Goal: Task Accomplishment & Management: Manage account settings

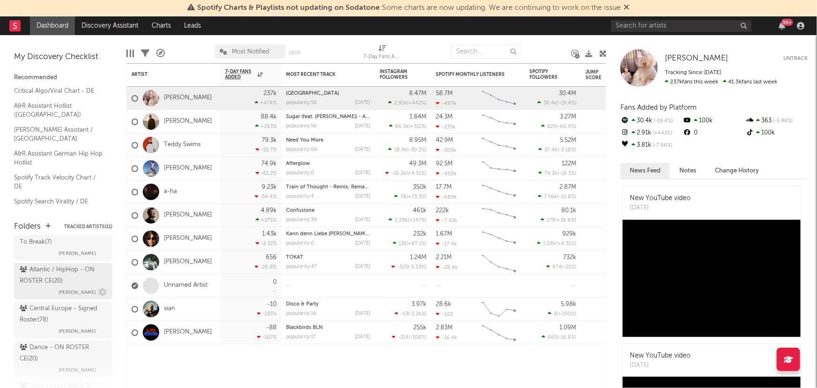
scroll to position [85, 0]
click at [66, 318] on div "Central Europe - Signed Roster ( 78 )" at bounding box center [62, 314] width 85 height 22
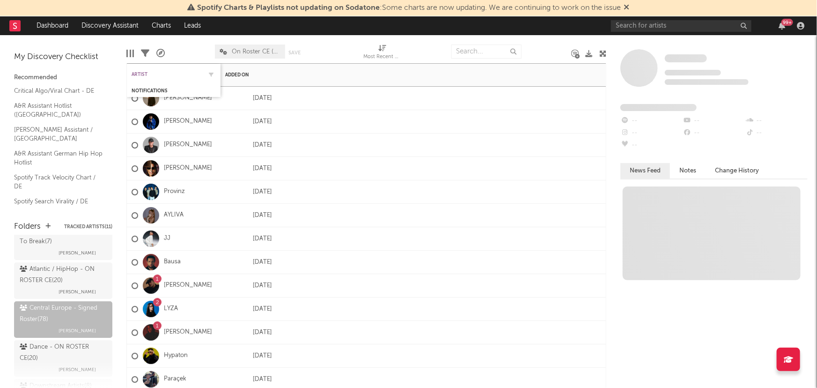
click at [135, 75] on div "Artist" at bounding box center [167, 75] width 70 height 6
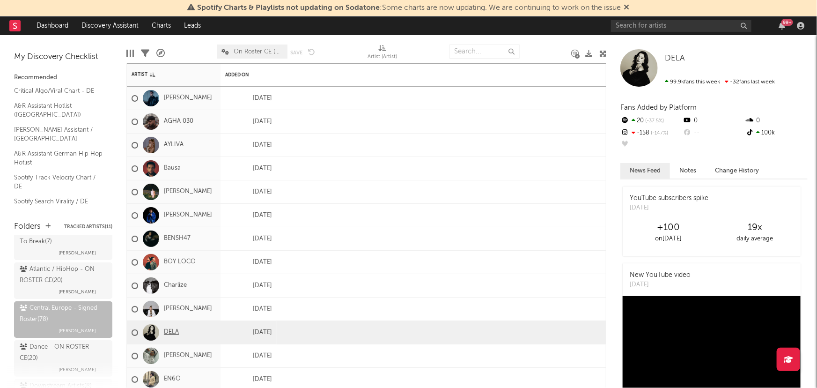
click at [173, 332] on link "DELA" at bounding box center [171, 332] width 15 height 8
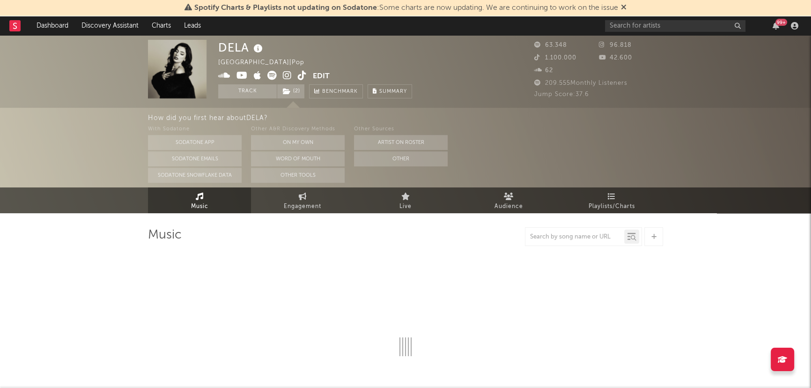
select select "6m"
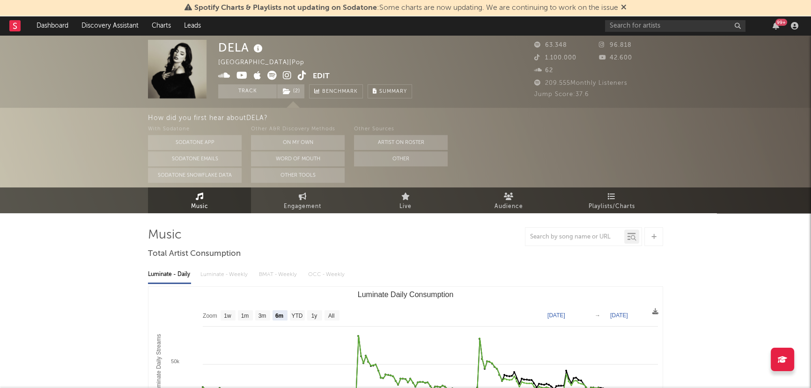
click at [479, 37] on div "DELA Germany | Pop Edit Track ( 2 ) Benchmark Summary 63.348 96.818 1.100.000 4…" at bounding box center [405, 71] width 811 height 73
click at [61, 31] on link "Dashboard" at bounding box center [52, 25] width 45 height 19
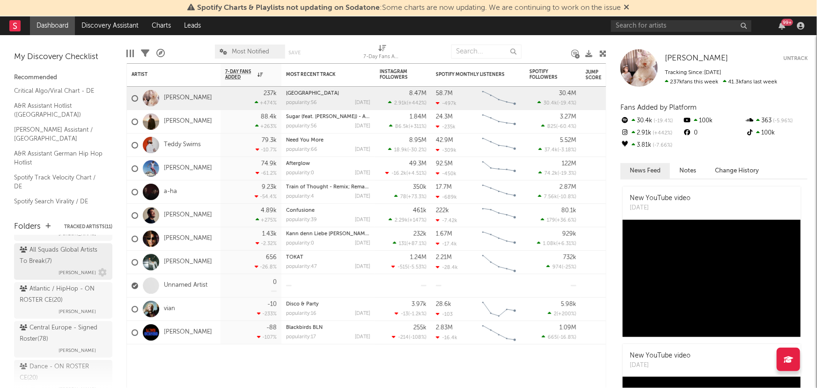
scroll to position [85, 0]
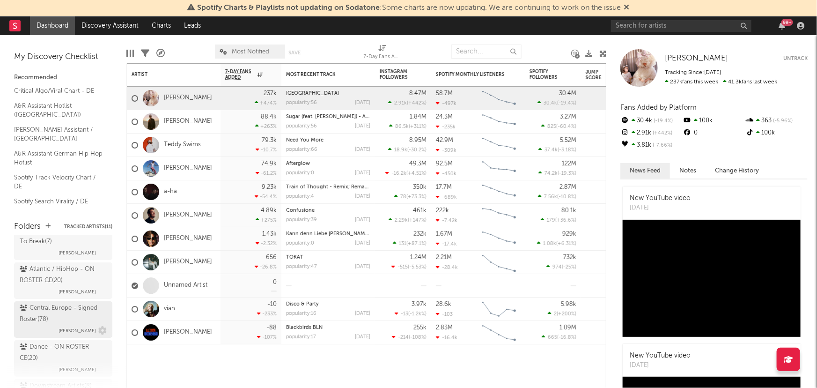
click at [74, 311] on div "Central Europe - Signed Roster ( 78 )" at bounding box center [62, 314] width 85 height 22
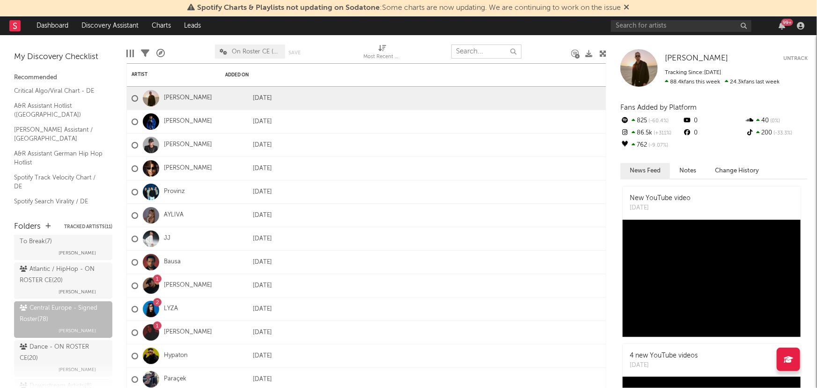
click at [483, 51] on input "text" at bounding box center [486, 51] width 70 height 14
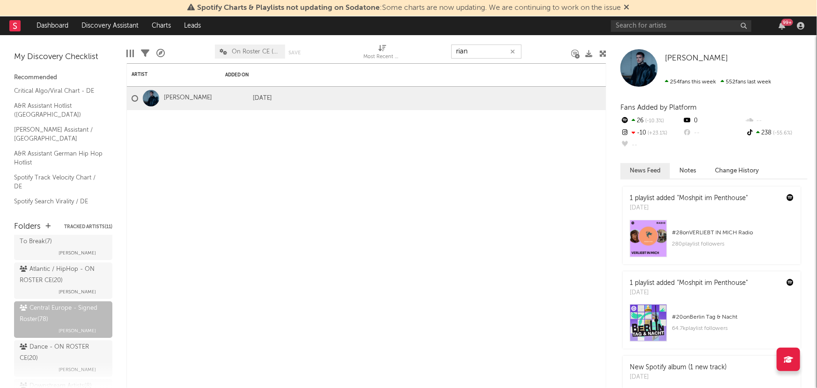
drag, startPoint x: 483, startPoint y: 51, endPoint x: 444, endPoint y: 53, distance: 38.9
click at [444, 53] on div "Edit Columns Filters A&R Pipeline On Roster CE (Artists Only) Save Save as Most…" at bounding box center [366, 49] width 480 height 28
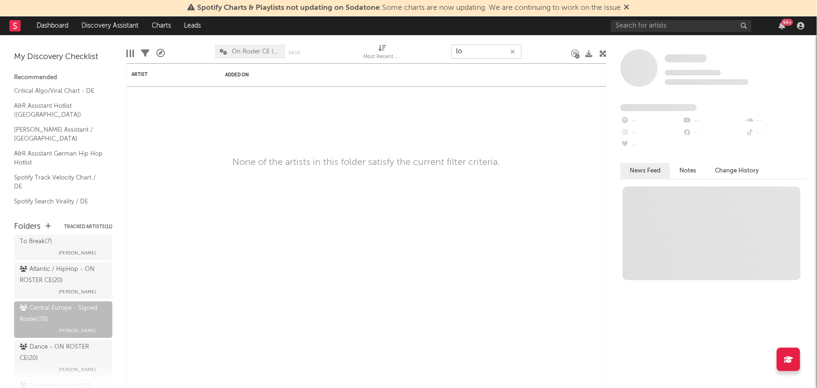
type input "l"
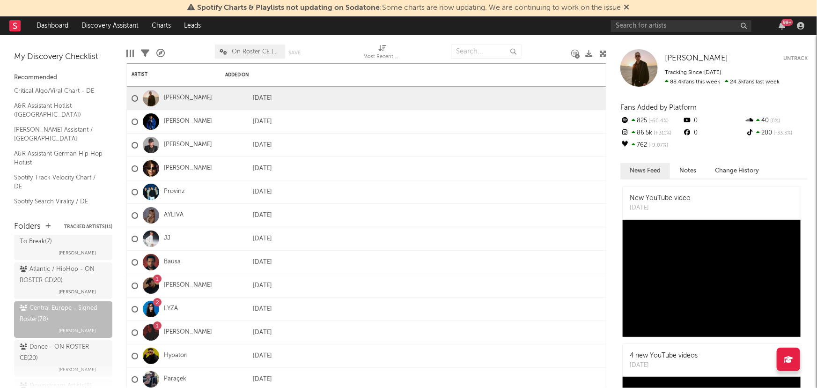
click at [64, 214] on div "Folders Tracked Artists ( 11 ) Shared with Me All Squads Artists To Break ( 23 …" at bounding box center [63, 300] width 126 height 177
click at [349, 47] on div at bounding box center [338, 51] width 36 height 23
click at [600, 50] on icon at bounding box center [602, 53] width 7 height 7
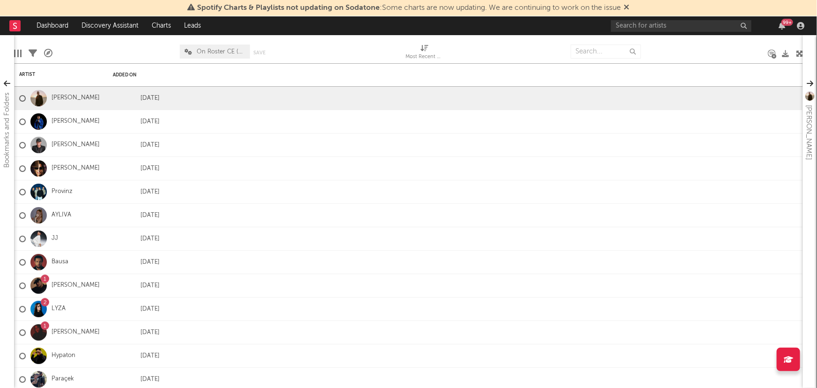
click at [558, 42] on div at bounding box center [506, 51] width 113 height 23
click at [372, 46] on div at bounding box center [341, 51] width 113 height 23
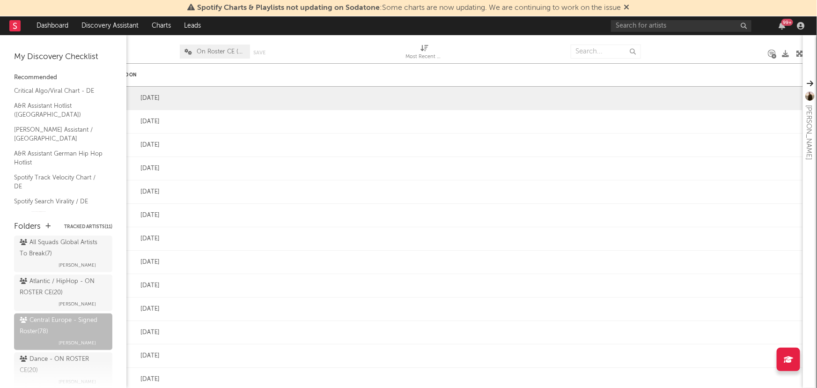
scroll to position [85, 0]
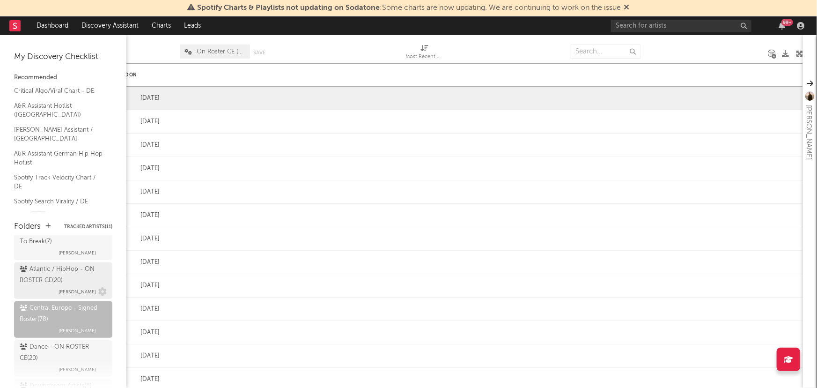
click at [49, 294] on div "Atlantic / HipHop - ON ROSTER CE ( 20 ) [PERSON_NAME]" at bounding box center [63, 281] width 87 height 34
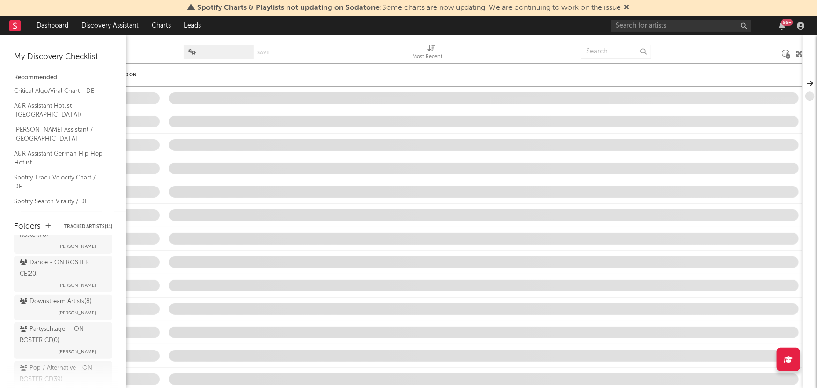
scroll to position [170, 0]
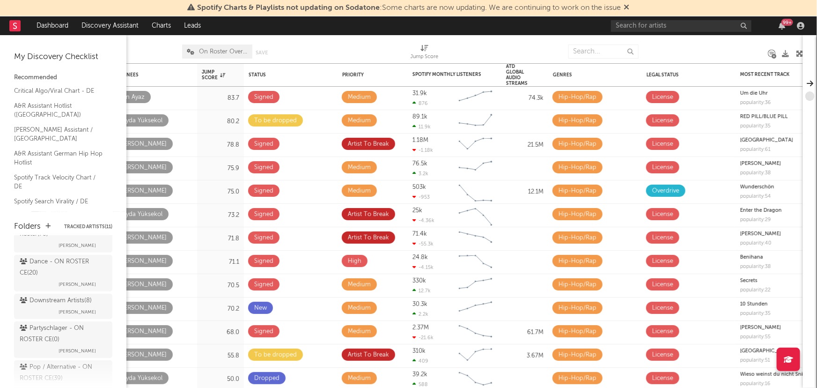
scroll to position [255, 0]
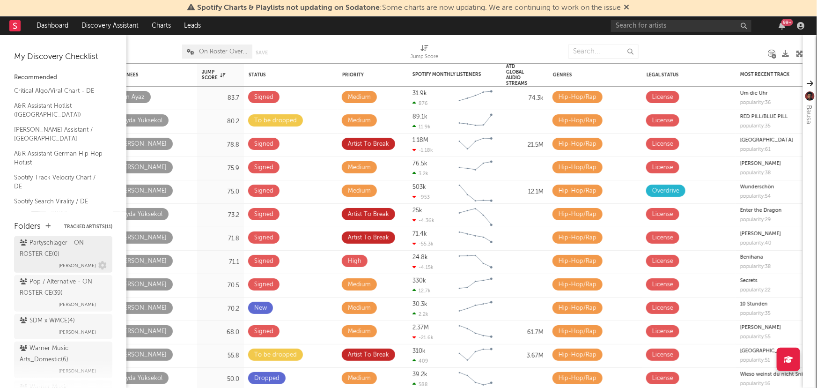
click at [46, 251] on div "Partyschlager - ON ROSTER CE ( 0 )" at bounding box center [62, 248] width 85 height 22
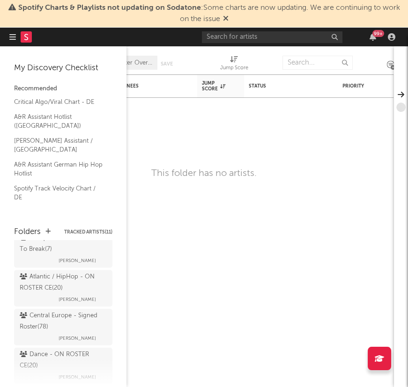
scroll to position [85, 0]
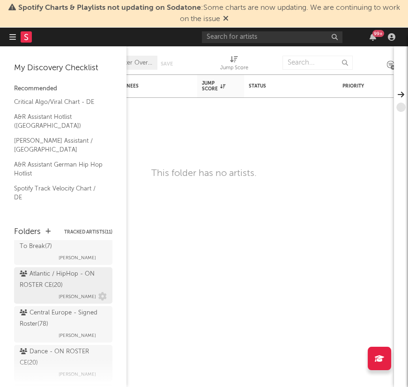
click at [48, 295] on div "Atlantic / HipHop - ON ROSTER CE ( 20 ) [PERSON_NAME]" at bounding box center [63, 286] width 87 height 34
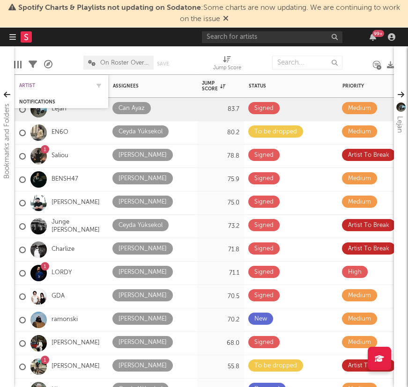
click at [28, 85] on div "Artist" at bounding box center [54, 86] width 70 height 6
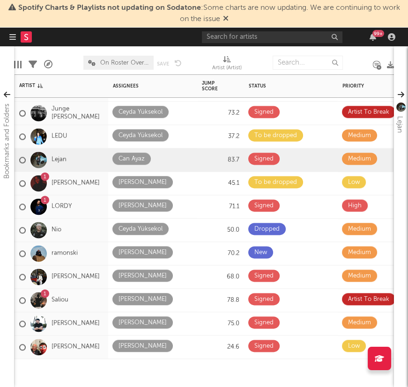
click at [80, 208] on div "1 LORDY" at bounding box center [62, 206] width 94 height 23
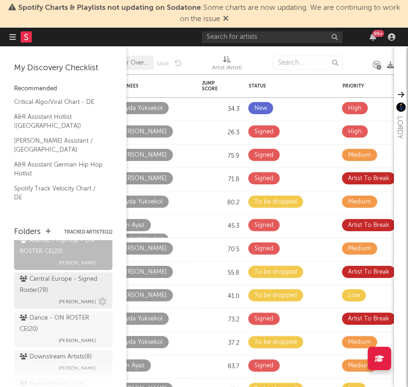
scroll to position [127, 0]
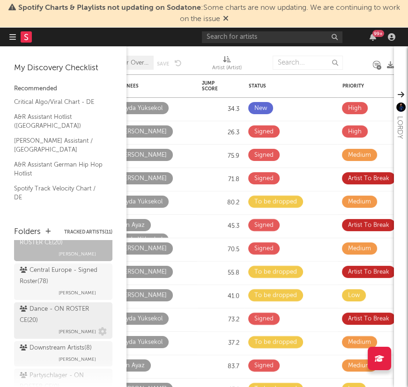
click at [42, 320] on div "Dance - ON ROSTER CE ( 20 )" at bounding box center [62, 315] width 85 height 22
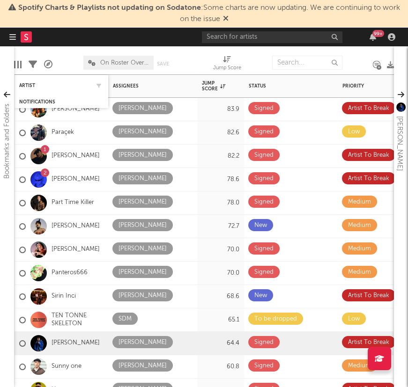
click at [32, 82] on div "Artist" at bounding box center [61, 85] width 84 height 18
click at [32, 84] on div "Artist" at bounding box center [54, 86] width 70 height 6
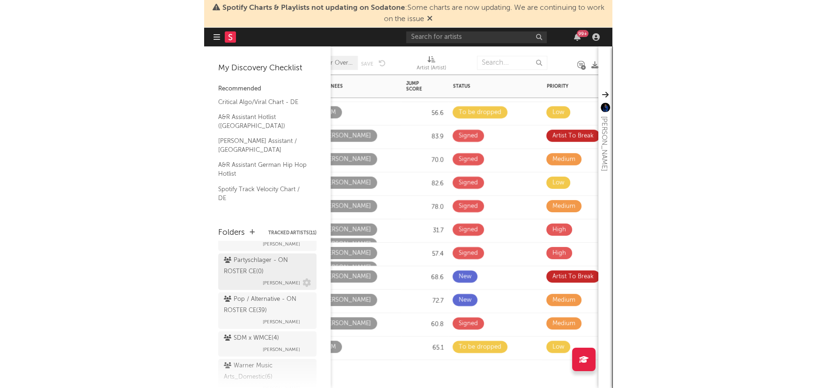
scroll to position [255, 0]
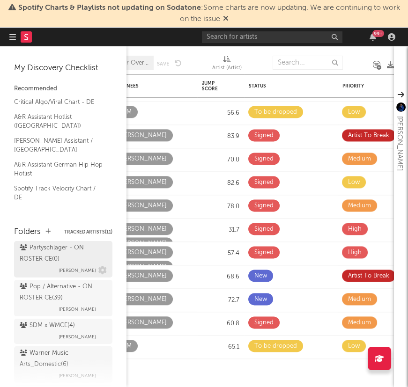
click at [44, 291] on div "Pop / Alternative - ON ROSTER CE ( 39 )" at bounding box center [62, 292] width 85 height 22
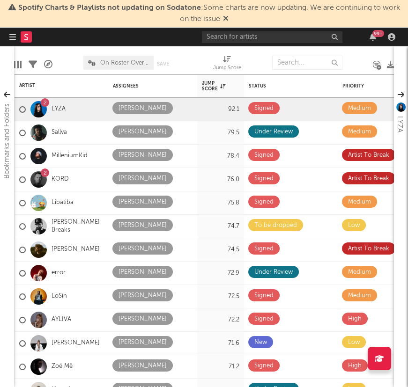
click at [200, 66] on div at bounding box center [197, 62] width 17 height 23
click at [32, 89] on div "Artist" at bounding box center [61, 85] width 84 height 18
click at [24, 89] on div "Artist" at bounding box center [61, 85] width 84 height 18
click at [25, 84] on div "Artist" at bounding box center [54, 86] width 70 height 6
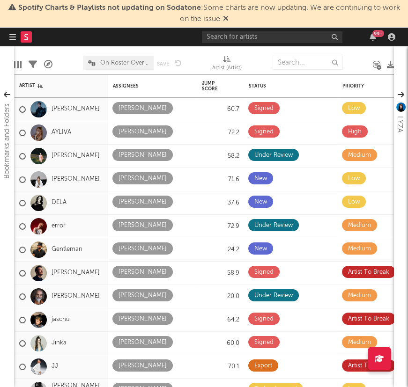
click at [262, 63] on div at bounding box center [257, 62] width 17 height 23
click at [266, 61] on div "Edit Columns Filters A&R Pipeline On Roster Overview Save Save as Artist (Artis…" at bounding box center [204, 60] width 380 height 28
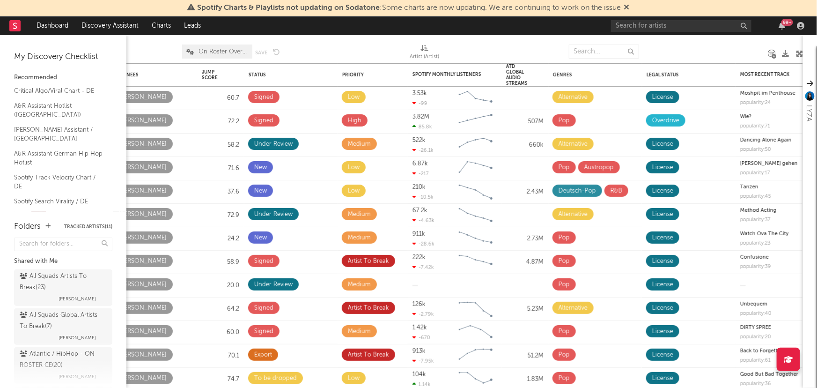
drag, startPoint x: 41, startPoint y: 358, endPoint x: 102, endPoint y: 262, distance: 113.7
click at [41, 358] on div "Atlantic / HipHop - ON ROSTER CE ( 20 )" at bounding box center [62, 359] width 85 height 22
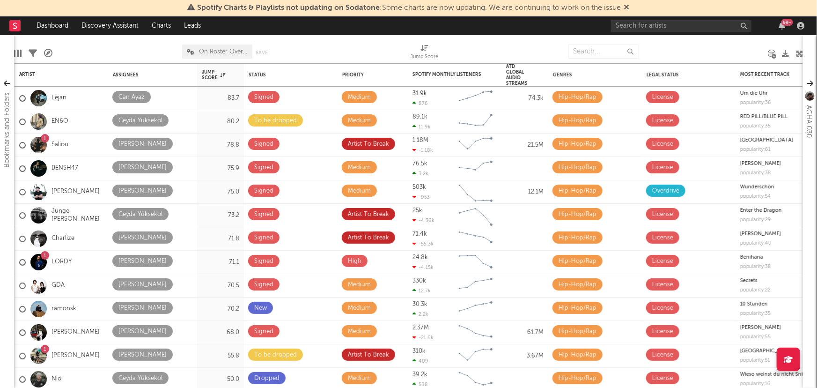
click at [112, 46] on div at bounding box center [117, 51] width 116 height 23
click at [40, 74] on div "Artist" at bounding box center [54, 75] width 70 height 6
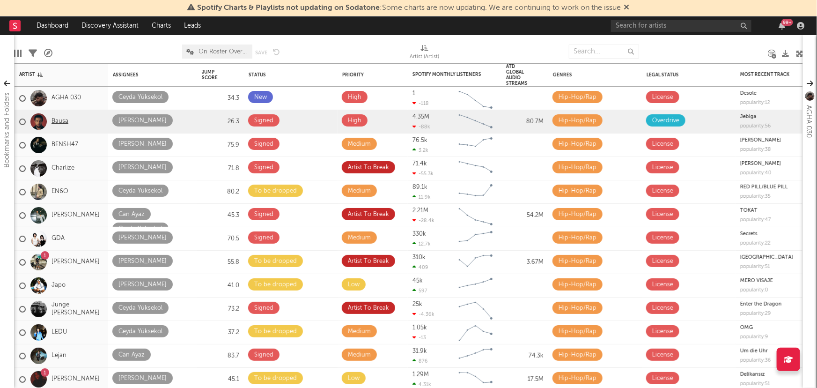
click at [56, 121] on link "Bausa" at bounding box center [60, 122] width 17 height 8
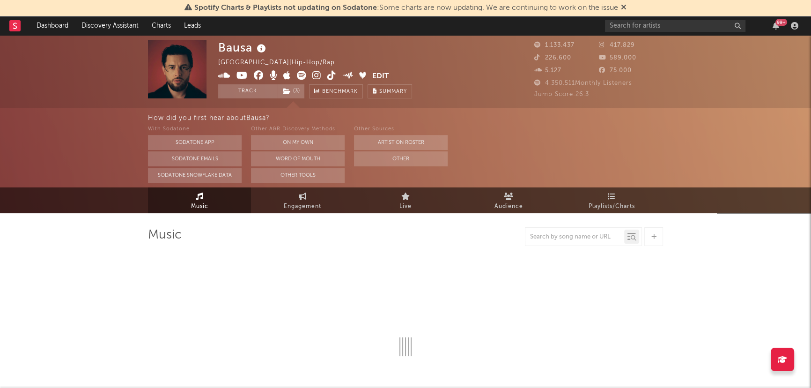
select select "6m"
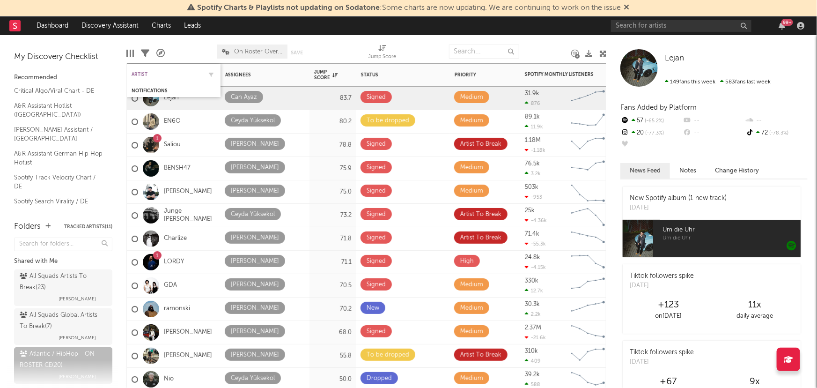
click at [140, 73] on div "Artist" at bounding box center [167, 75] width 70 height 6
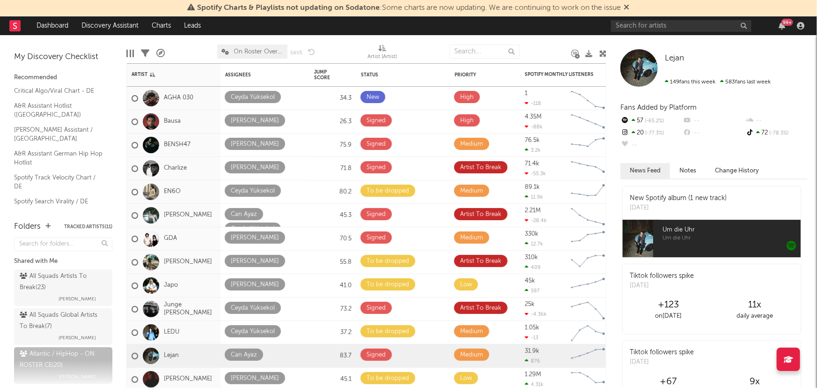
click at [602, 50] on icon at bounding box center [602, 53] width 7 height 7
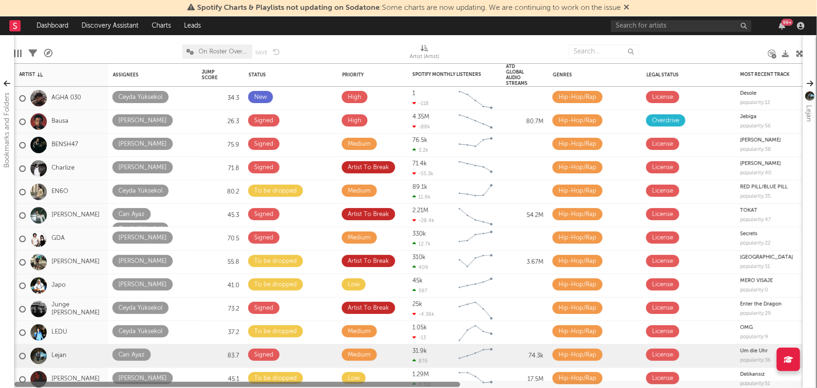
drag, startPoint x: 454, startPoint y: 384, endPoint x: 417, endPoint y: 133, distance: 253.2
click at [372, 385] on div at bounding box center [238, 384] width 446 height 5
click at [64, 121] on link "Bausa" at bounding box center [60, 122] width 17 height 8
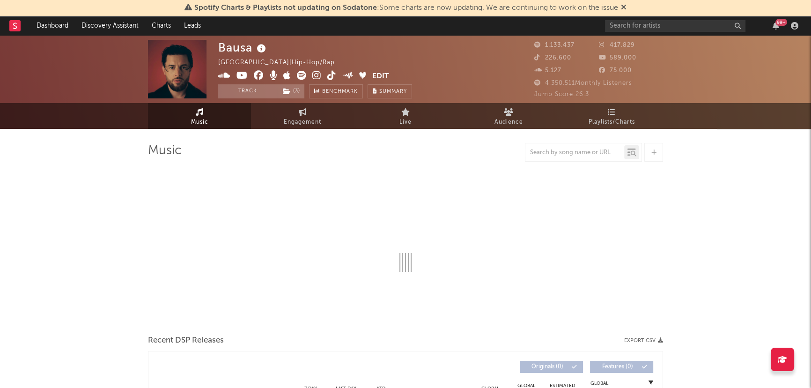
click at [377, 76] on button "Edit" at bounding box center [380, 77] width 17 height 12
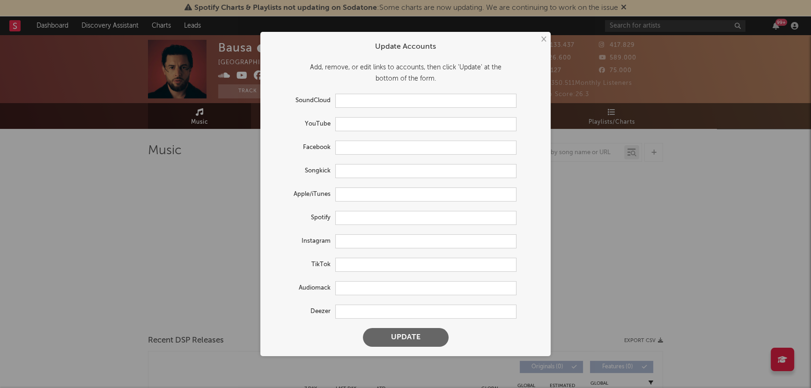
type input "[URL][DOMAIN_NAME]"
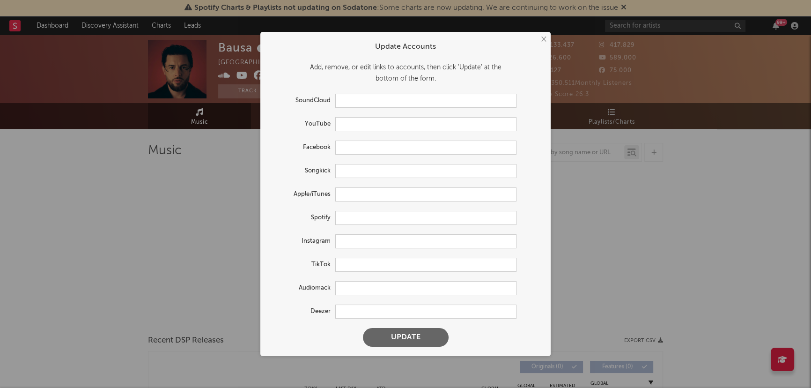
type input "[URL][DOMAIN_NAME]"
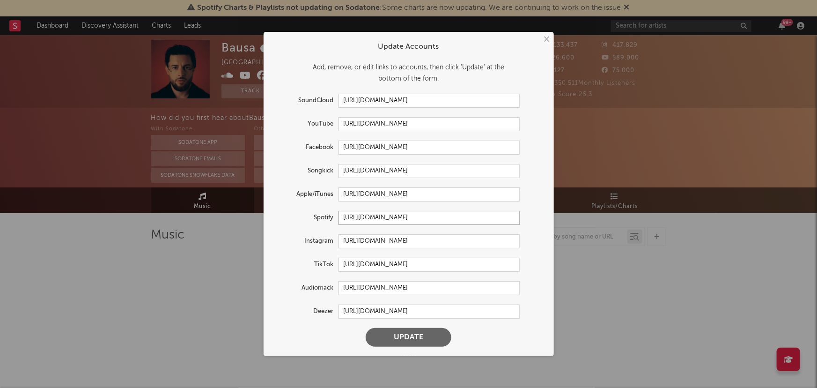
click at [369, 217] on input "[URL][DOMAIN_NAME]" at bounding box center [429, 218] width 181 height 14
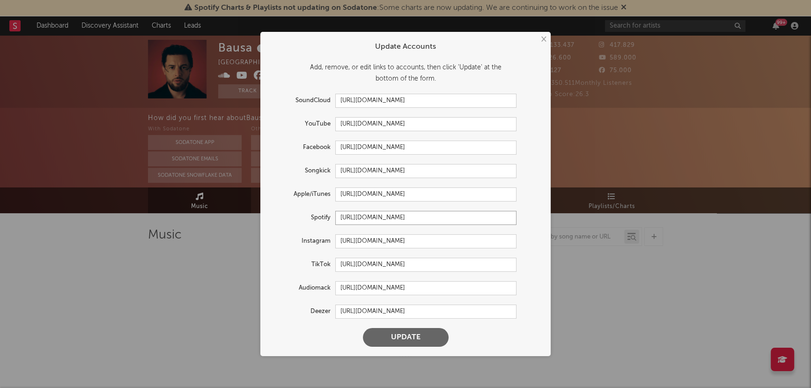
click at [369, 217] on input "[URL][DOMAIN_NAME]" at bounding box center [425, 218] width 181 height 14
select select "6m"
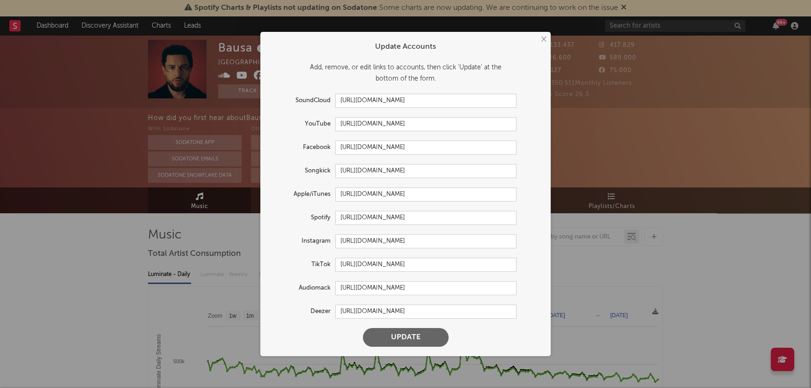
click at [548, 42] on button "×" at bounding box center [543, 39] width 10 height 10
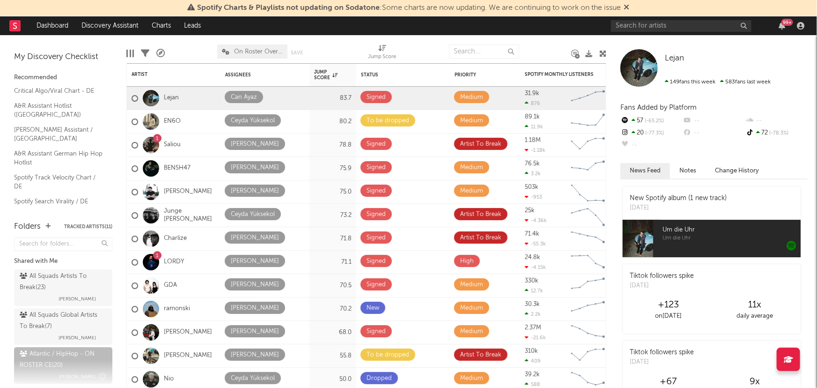
click at [58, 353] on div "Atlantic / HipHop - ON ROSTER CE ( 20 )" at bounding box center [62, 359] width 85 height 22
click at [147, 69] on div "Artist" at bounding box center [174, 74] width 84 height 18
click at [141, 72] on div "Artist" at bounding box center [167, 75] width 70 height 6
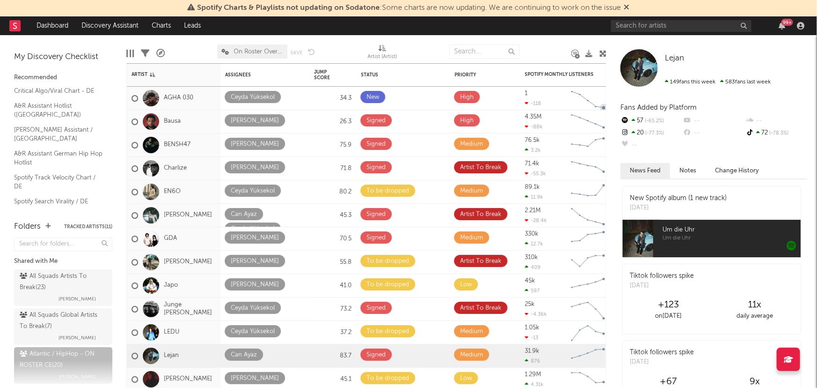
click at [600, 49] on div at bounding box center [602, 53] width 7 height 27
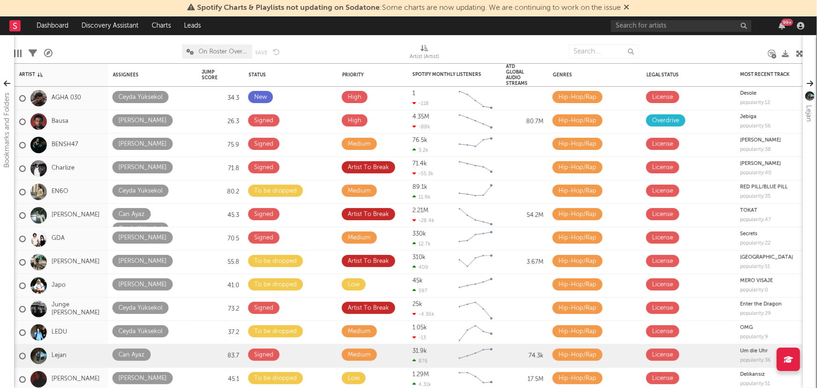
click at [576, 31] on nav "Dashboard Discovery Assistant Charts Leads 99 +" at bounding box center [408, 25] width 817 height 19
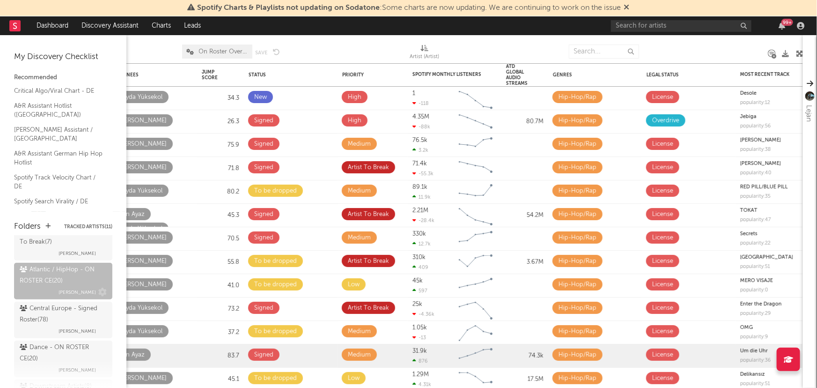
scroll to position [85, 0]
click at [44, 347] on div "Dance - ON ROSTER CE ( 20 )" at bounding box center [62, 352] width 85 height 22
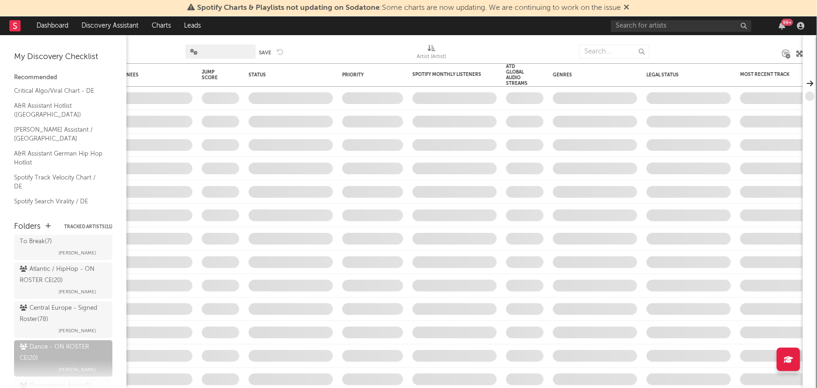
scroll to position [213, 0]
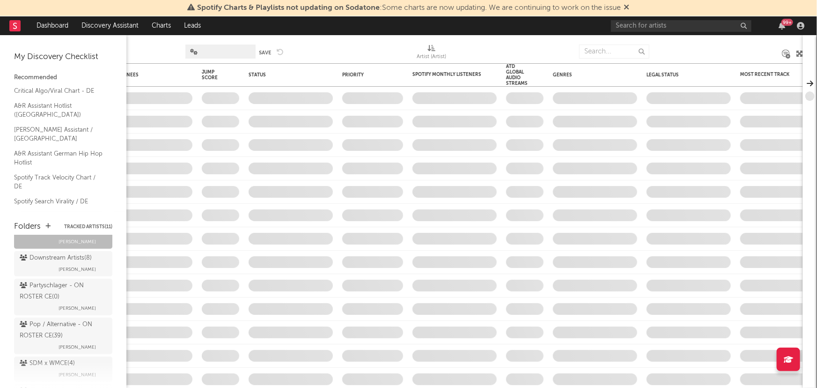
click at [52, 327] on div "Pop / Alternative - ON ROSTER CE ( 39 )" at bounding box center [62, 330] width 85 height 22
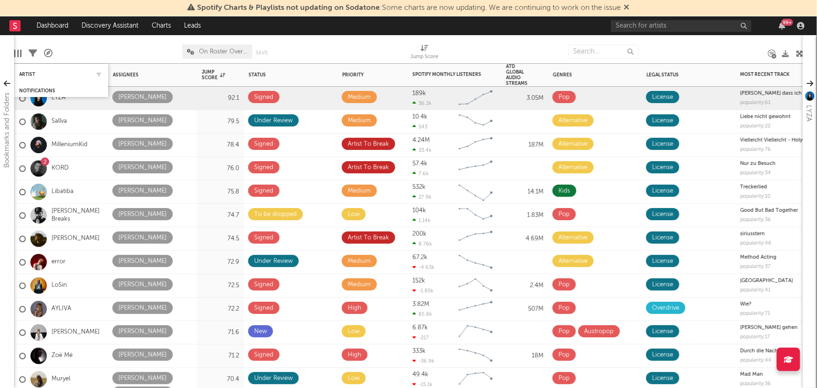
click at [29, 70] on div "Artist" at bounding box center [61, 74] width 84 height 18
click at [26, 72] on div "Artist" at bounding box center [54, 75] width 70 height 6
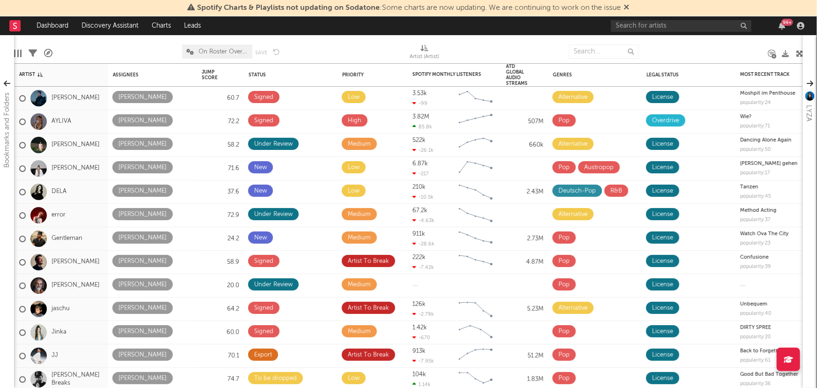
click at [135, 42] on div at bounding box center [117, 51] width 116 height 23
